Goal: Information Seeking & Learning: Find specific fact

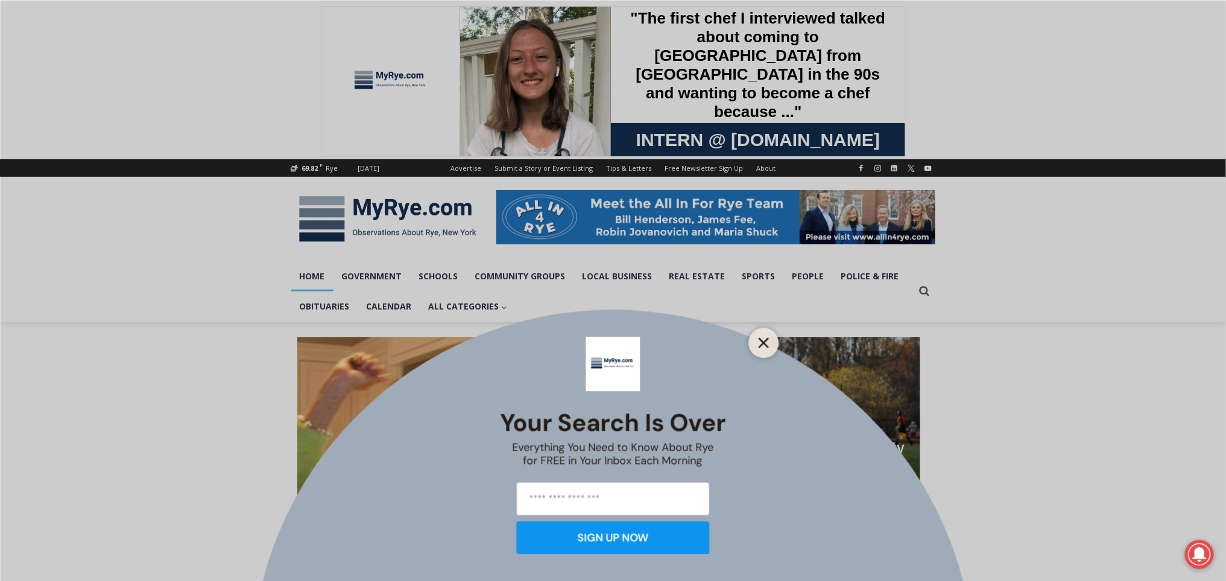
click at [762, 341] on line "Close" at bounding box center [763, 342] width 8 height 8
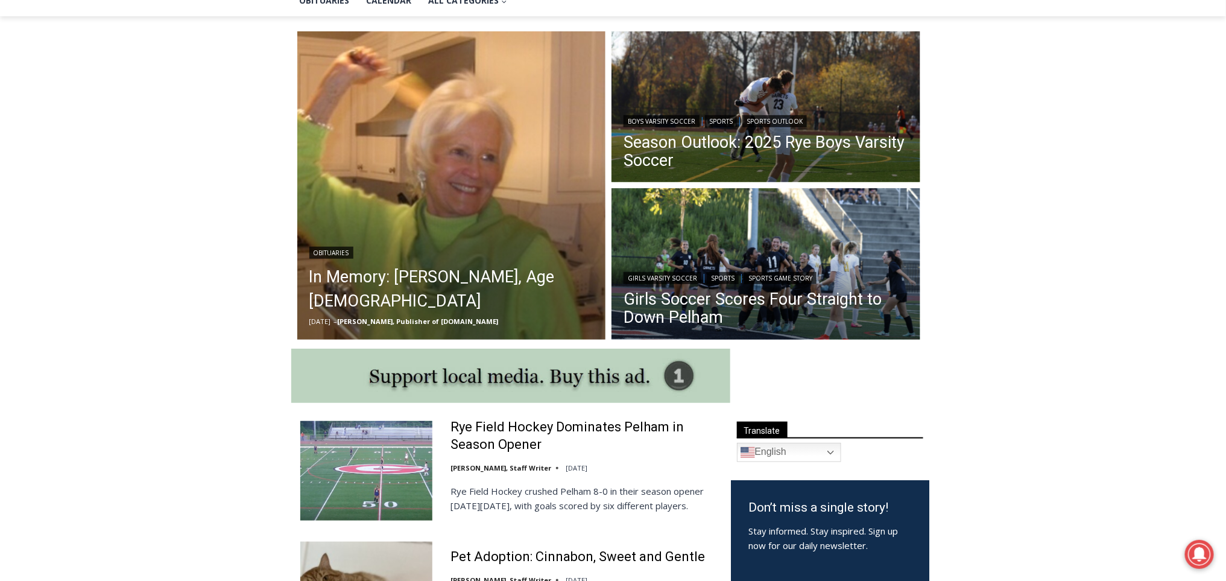
scroll to position [311, 0]
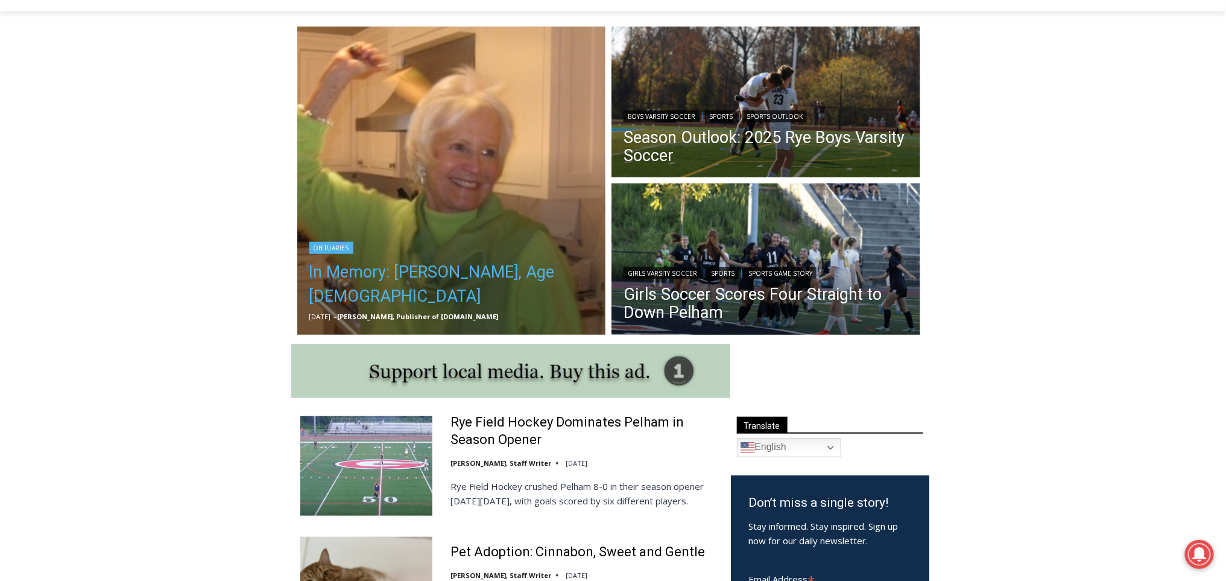
click at [487, 265] on link "In Memory: [PERSON_NAME], Age [DEMOGRAPHIC_DATA]" at bounding box center [451, 284] width 285 height 48
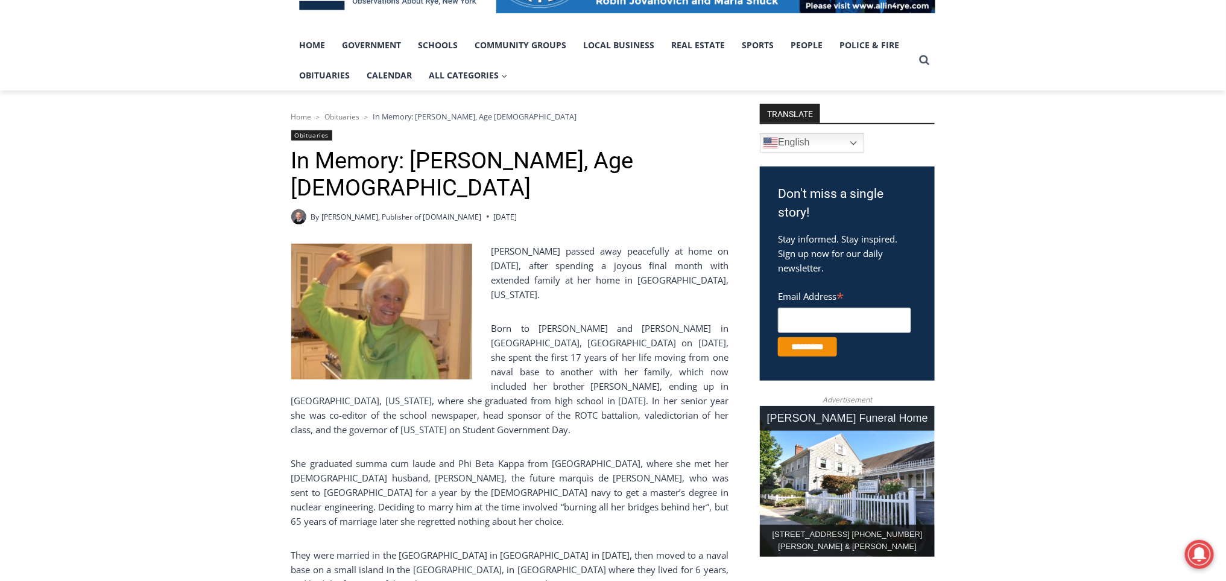
scroll to position [235, 0]
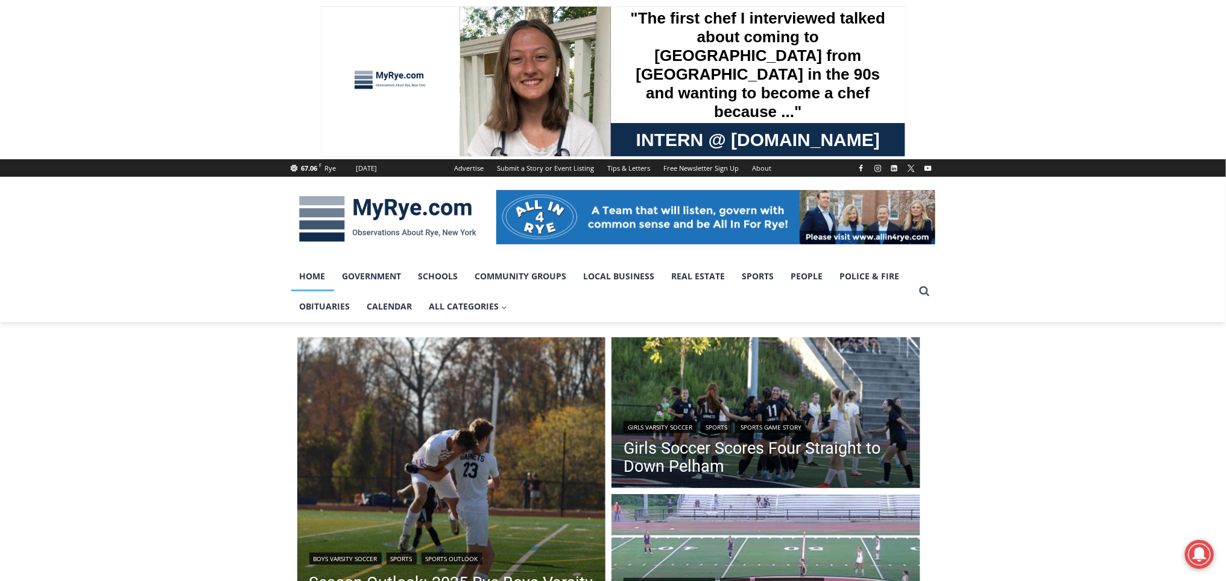
click at [442, 211] on img at bounding box center [387, 219] width 193 height 63
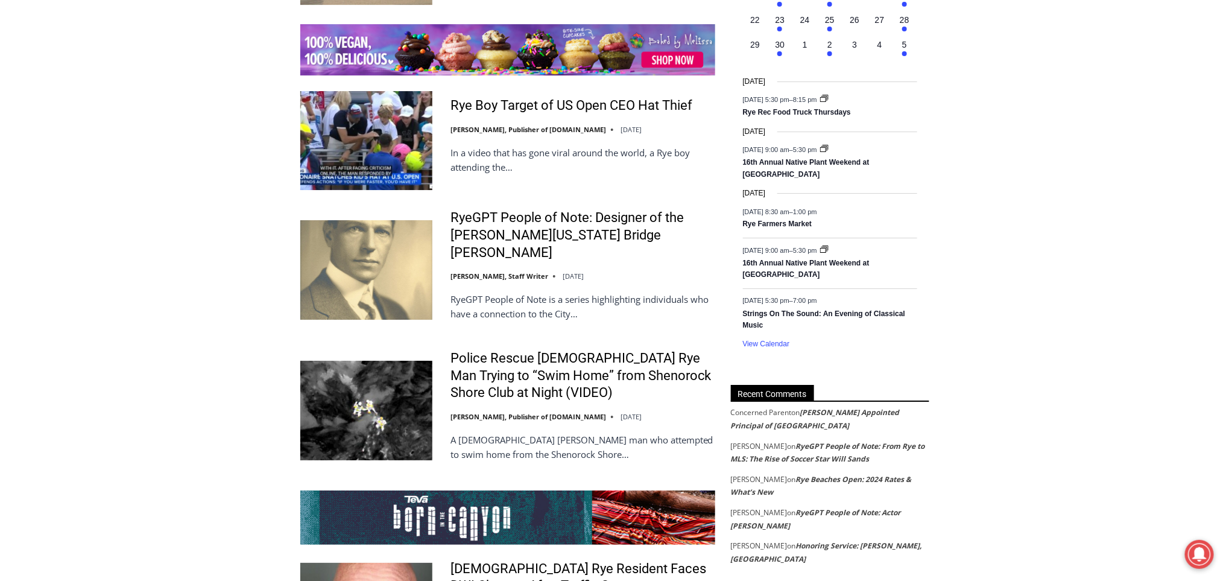
scroll to position [1886, 0]
